Goal: Information Seeking & Learning: Understand process/instructions

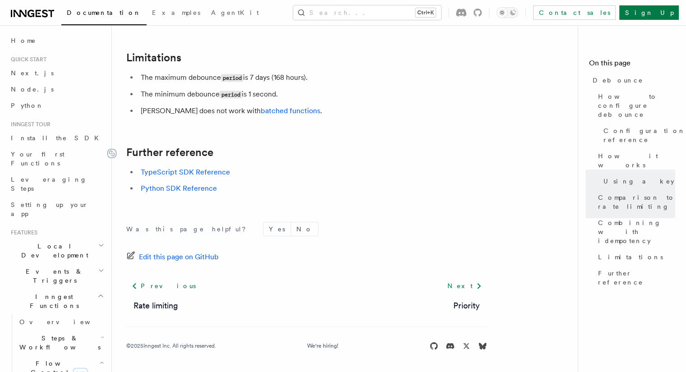
click at [110, 153] on icon at bounding box center [111, 153] width 5 height 5
click at [232, 79] on code "period" at bounding box center [232, 78] width 22 height 8
click at [234, 93] on code "period" at bounding box center [231, 95] width 22 height 8
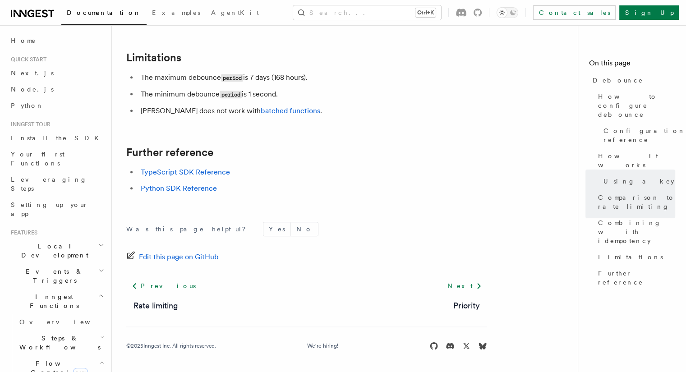
click at [244, 92] on li "The minimum debounce period is 1 second." at bounding box center [312, 94] width 349 height 13
drag, startPoint x: 244, startPoint y: 92, endPoint x: 282, endPoint y: 78, distance: 40.7
click at [282, 78] on li "The maximum debounce period is 7 days (168 hours)." at bounding box center [312, 77] width 349 height 13
